Goal: Find specific page/section: Locate a particular part of the current website

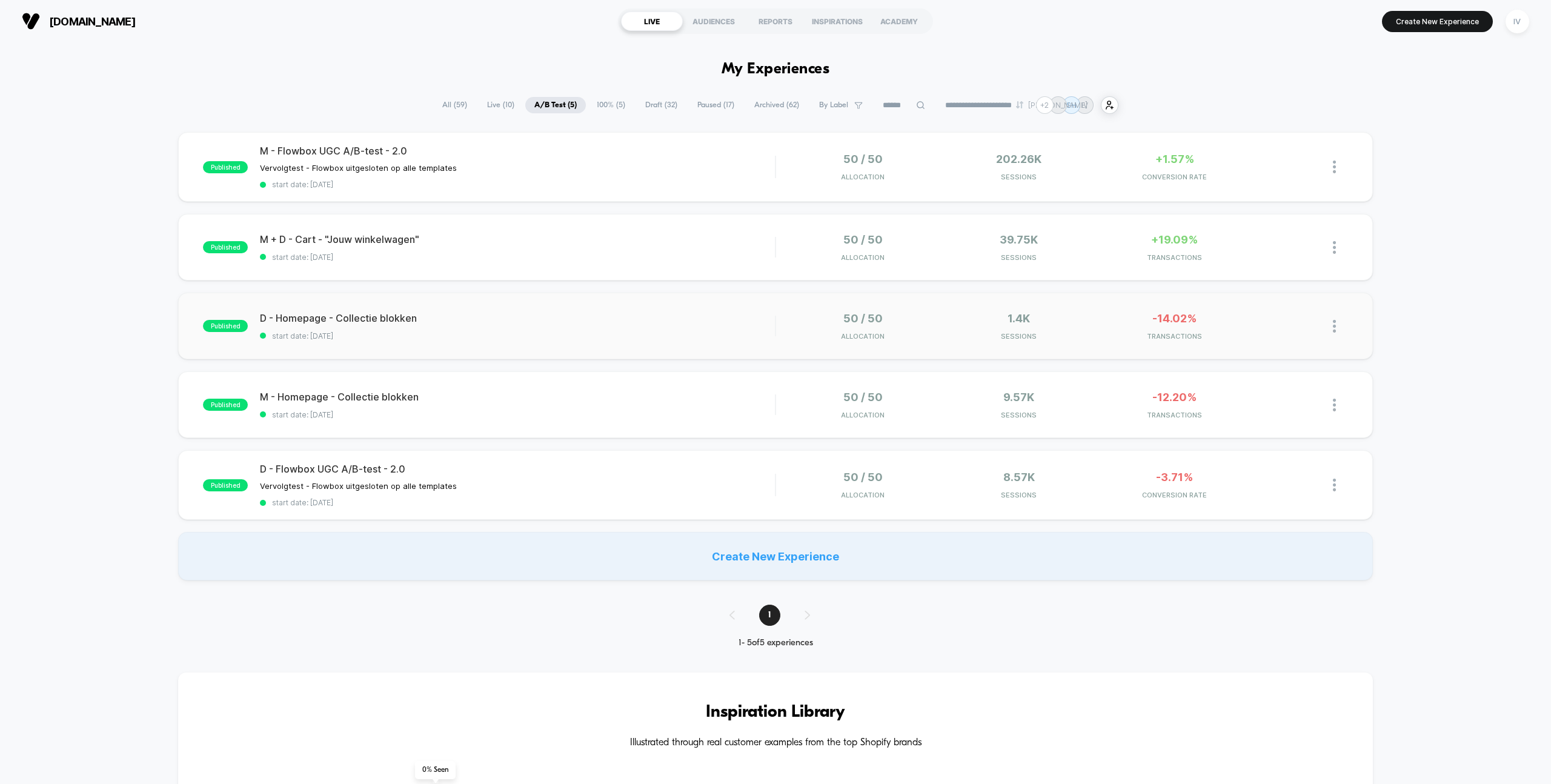
click at [486, 355] on div "published D - Homepage - Collectie blokken start date: [DATE] 50 / 50 Allocatio…" at bounding box center [775, 326] width 1194 height 67
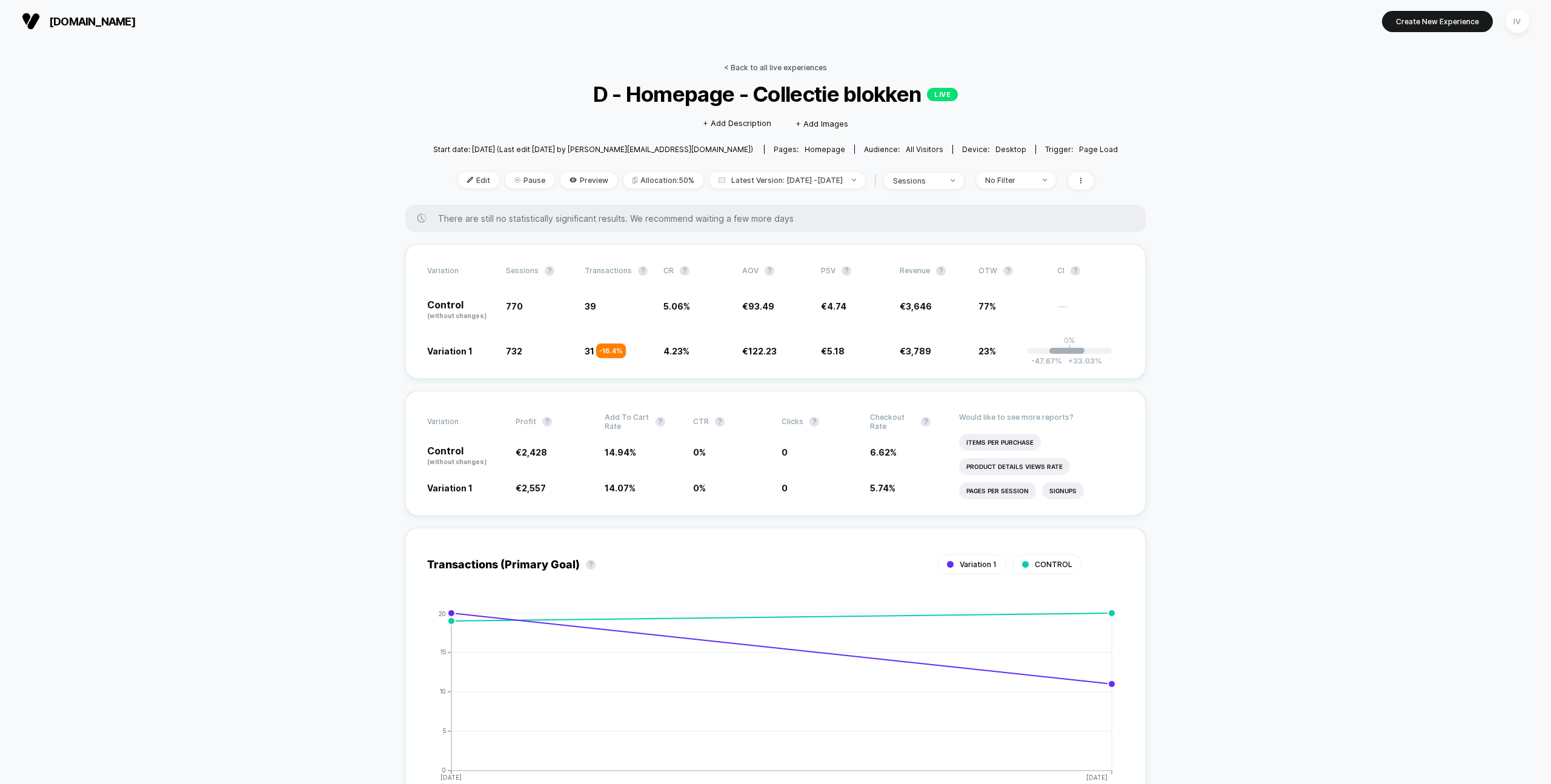
click at [789, 67] on link "< Back to all live experiences" at bounding box center [776, 67] width 103 height 9
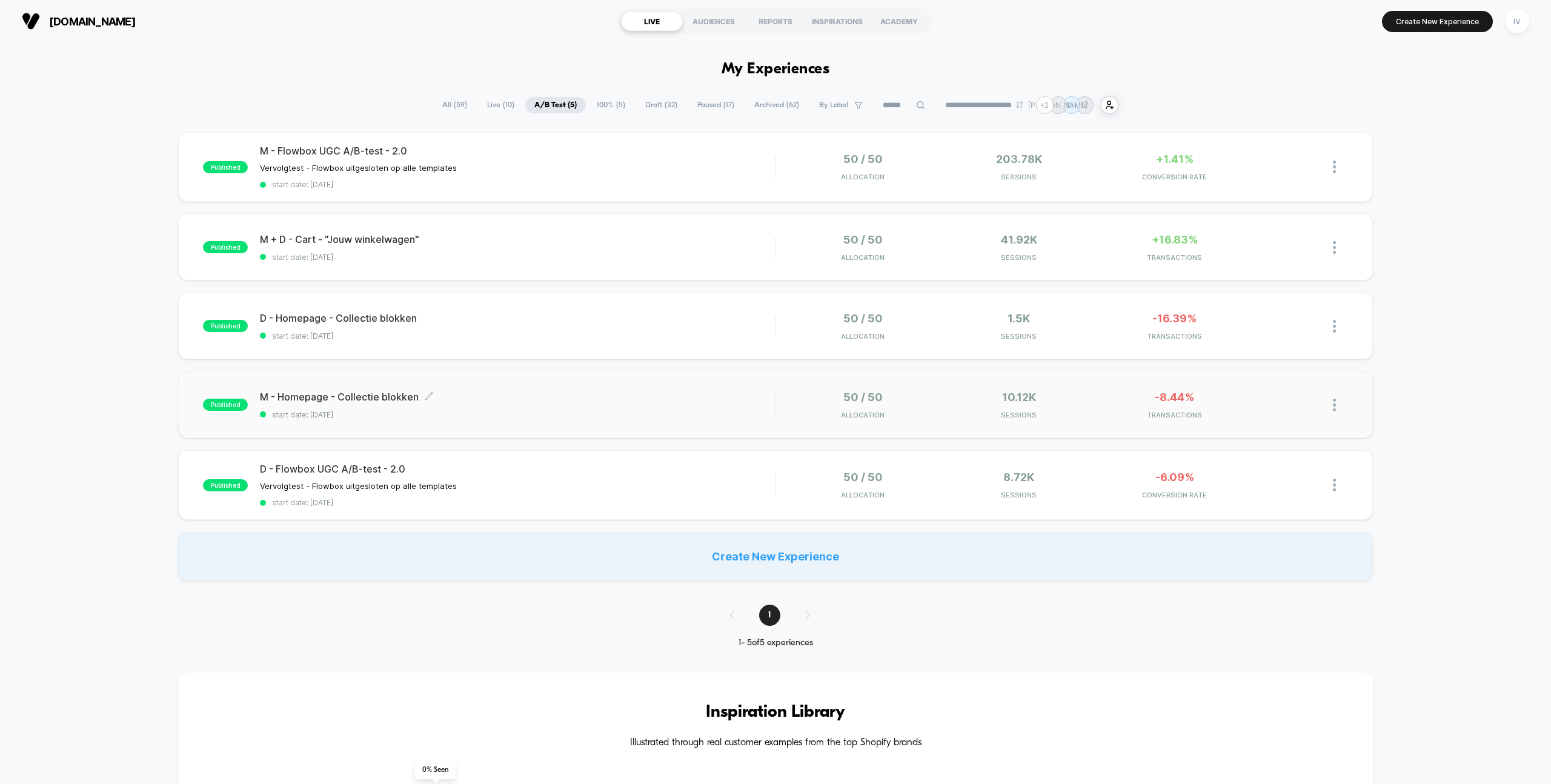
click at [563, 398] on span "M - Homepage - Collectie blokken Click to edit experience details" at bounding box center [517, 397] width 515 height 12
